Goal: Task Accomplishment & Management: Manage account settings

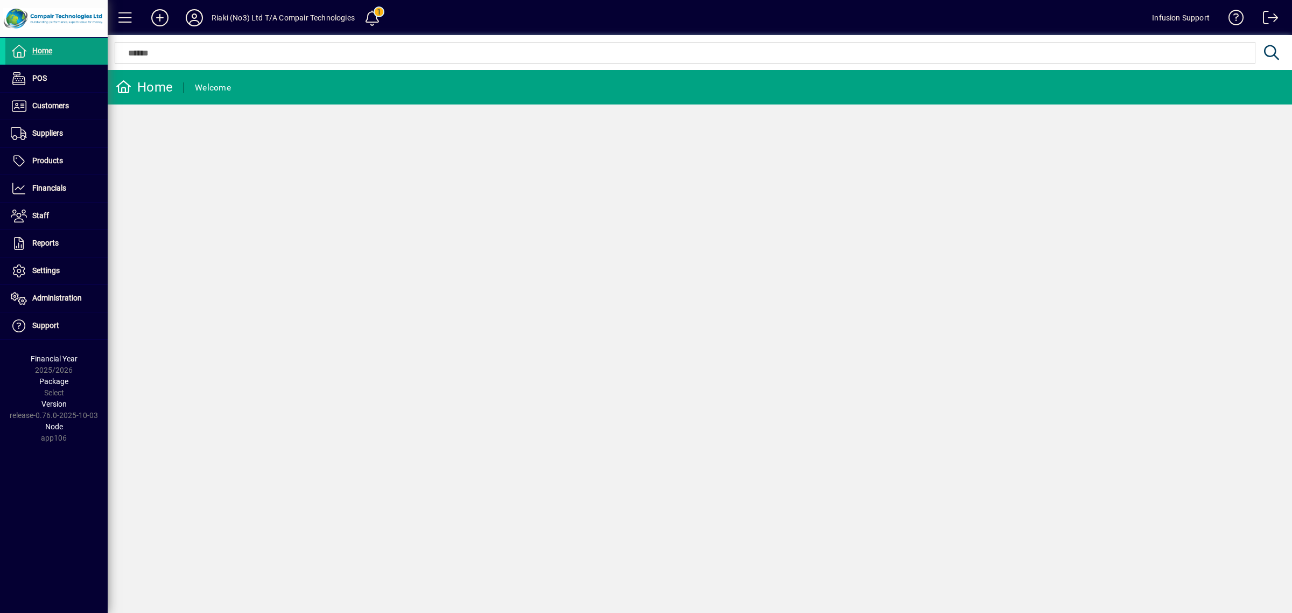
drag, startPoint x: 210, startPoint y: 15, endPoint x: 336, endPoint y: 17, distance: 126.0
click at [336, 17] on mat-toolbar-row "Riaki (No3) Ltd T/A Compair Technologies 1 Infusion Support" at bounding box center [700, 17] width 1184 height 35
drag, startPoint x: 354, startPoint y: 17, endPoint x: 211, endPoint y: 5, distance: 143.7
click at [211, 5] on mat-toolbar-row "Riaki (No3) Ltd T/A Compair Technologies 1 Infusion Support" at bounding box center [700, 17] width 1184 height 35
copy div "Riaki (No3) Ltd T/A Compair Technologies"
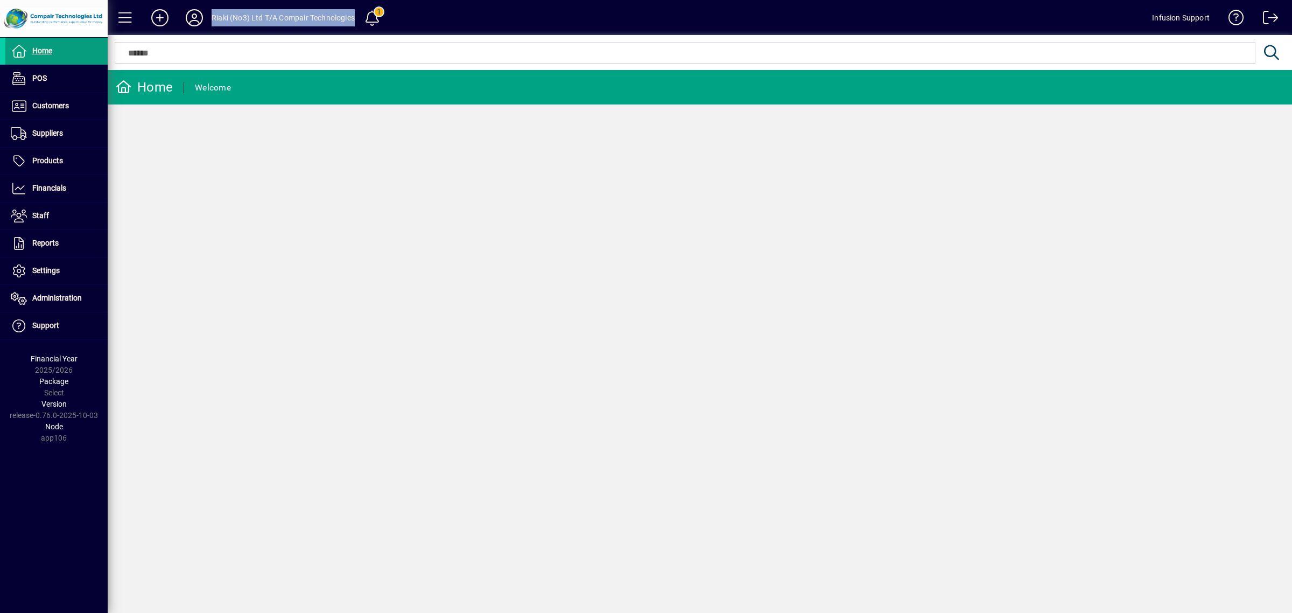
click at [191, 14] on icon at bounding box center [195, 17] width 22 height 17
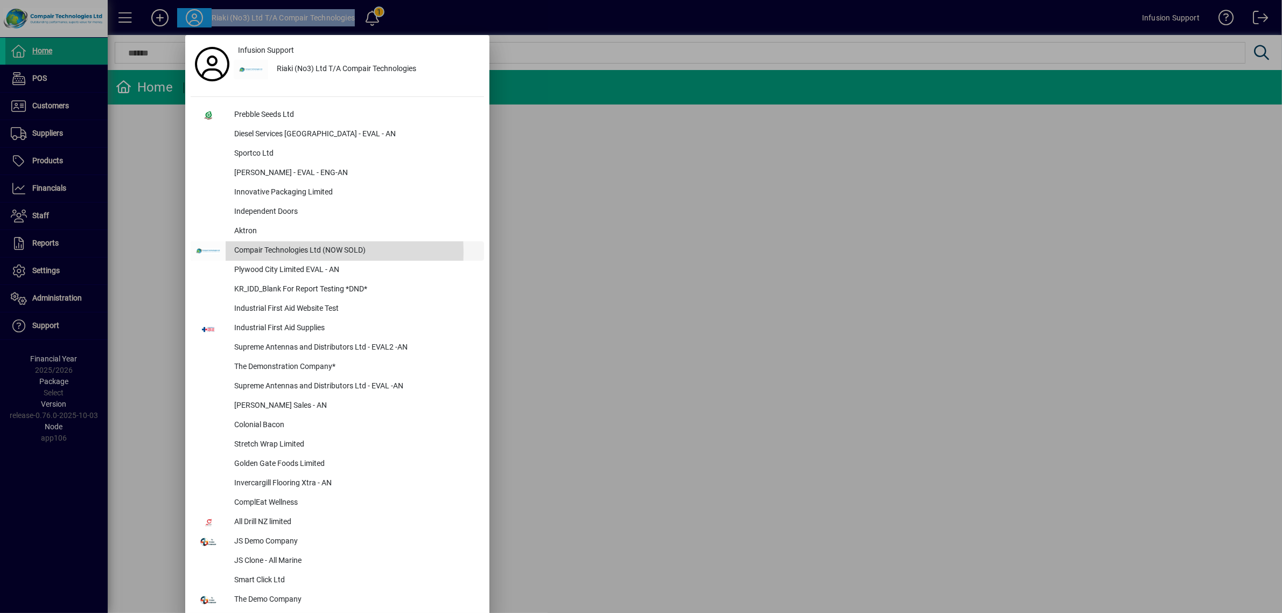
click at [276, 252] on div "Compair Technologies Ltd (NOW SOLD)" at bounding box center [355, 250] width 258 height 19
